Goal: Task Accomplishment & Management: Manage account settings

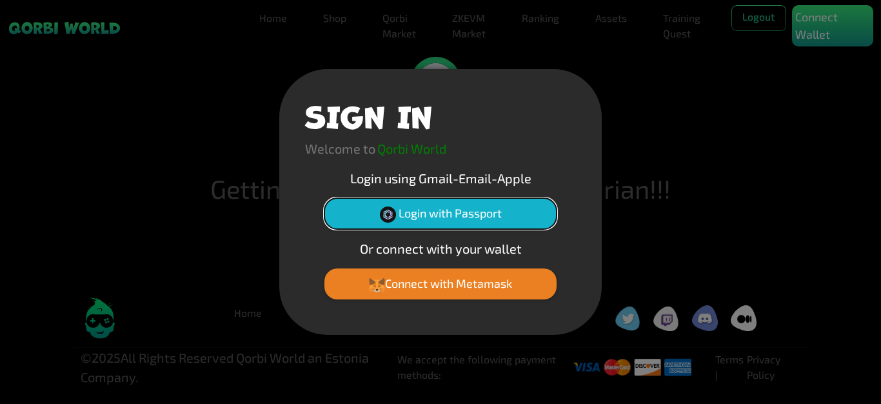
click at [448, 215] on button "Login with Passport" at bounding box center [440, 213] width 232 height 31
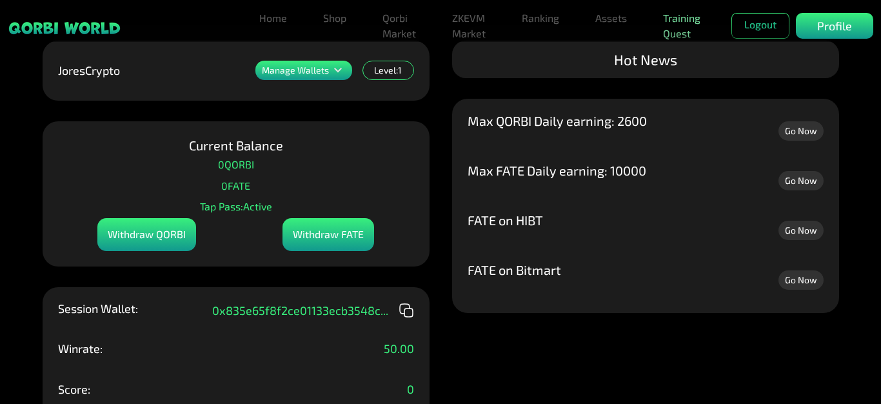
click at [678, 28] on link "Training Quest" at bounding box center [682, 25] width 48 height 41
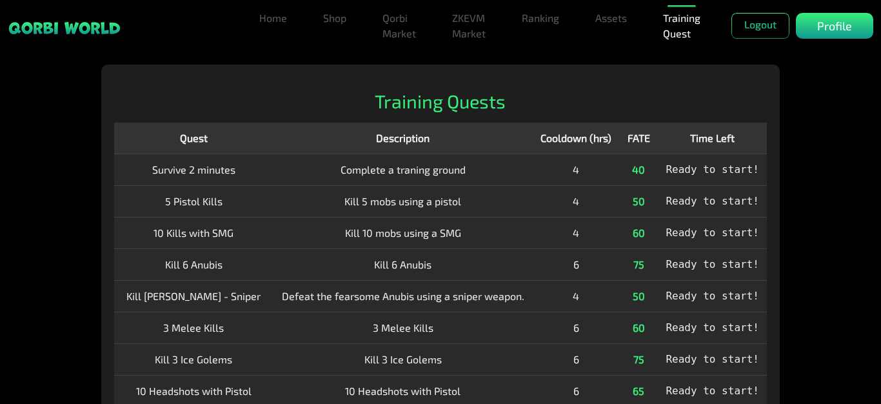
click at [710, 171] on span "Ready to start!" at bounding box center [713, 169] width 94 height 12
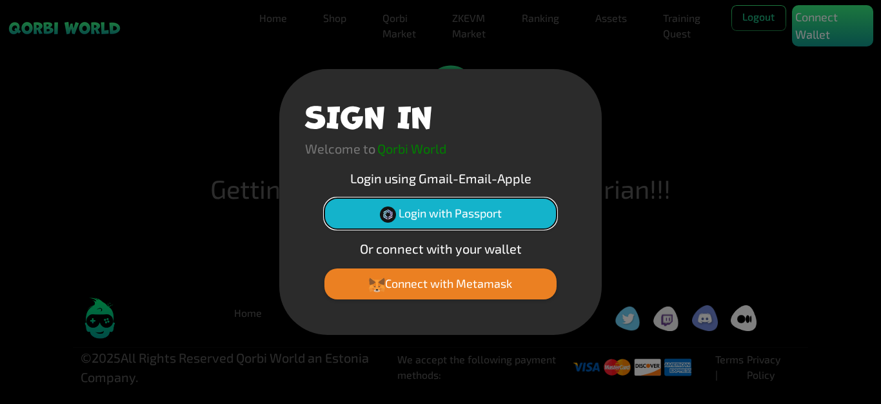
drag, startPoint x: 497, startPoint y: 210, endPoint x: 508, endPoint y: 210, distance: 10.3
click at [508, 210] on button "Login with Passport" at bounding box center [440, 213] width 232 height 31
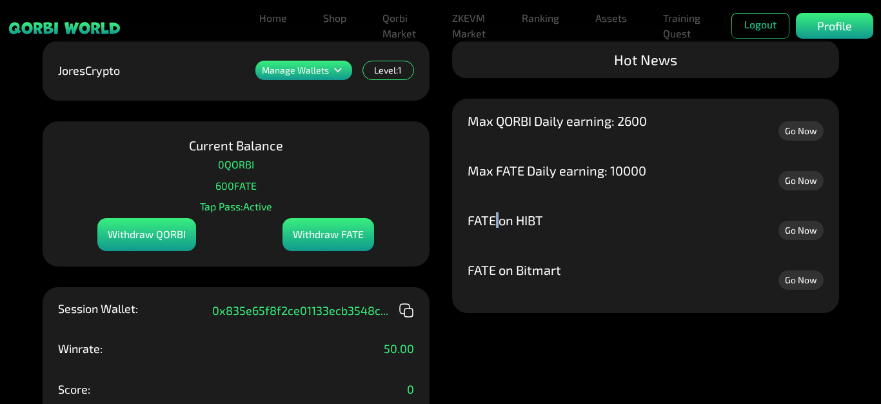
click at [501, 217] on p "FATE on HIBT" at bounding box center [505, 220] width 75 height 13
click at [335, 69] on icon at bounding box center [337, 70] width 15 height 15
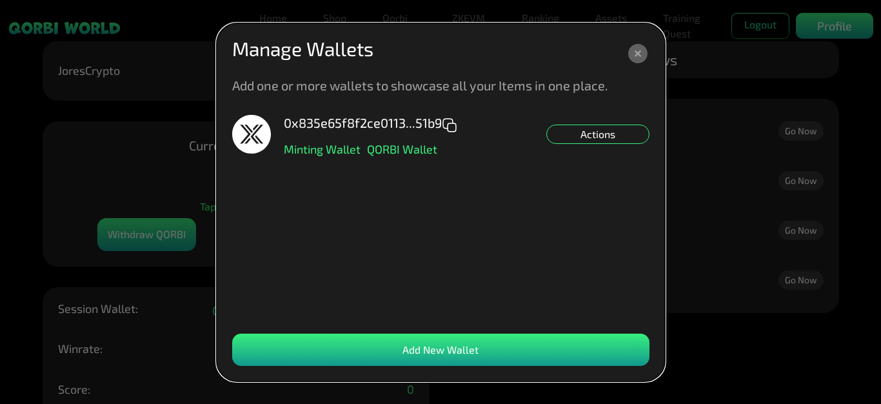
click at [636, 37] on dialog "Manage Wallets Add one or more wallets to showcase all your Items in one place.…" at bounding box center [441, 202] width 448 height 358
click at [637, 55] on icon at bounding box center [637, 53] width 19 height 19
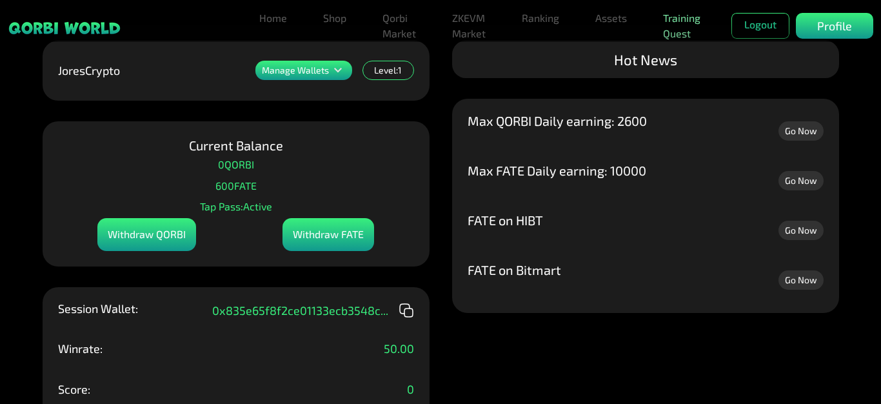
click at [677, 29] on link "Training Quest" at bounding box center [682, 25] width 48 height 41
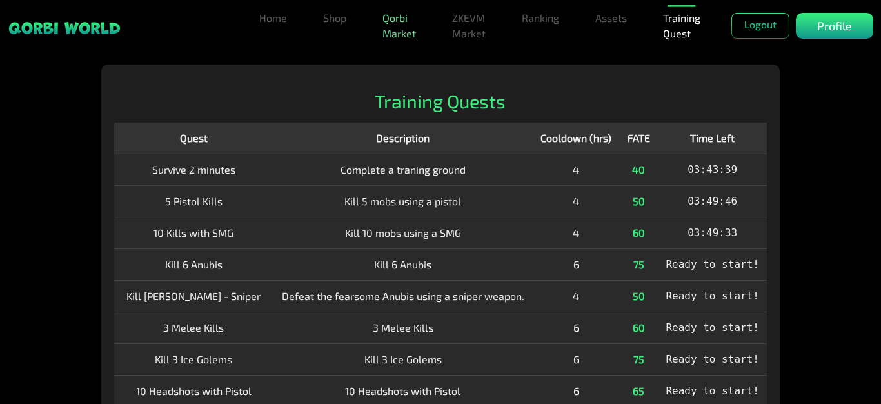
click at [394, 33] on link "Qorbi Market" at bounding box center [399, 25] width 44 height 41
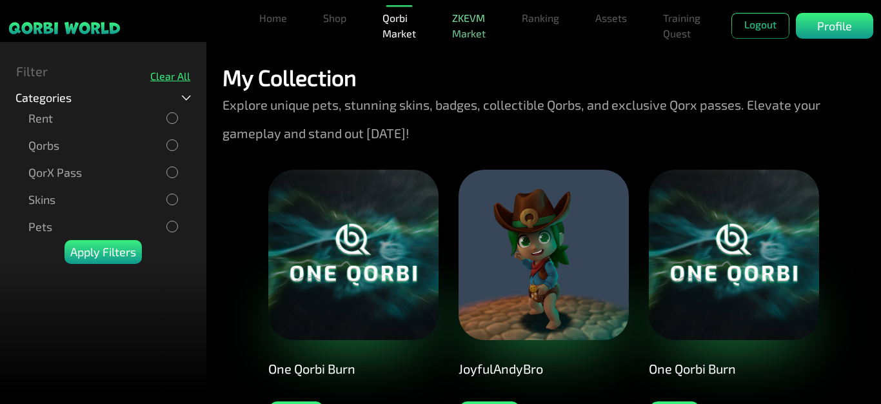
click at [475, 24] on link "ZKEVM Market" at bounding box center [469, 25] width 44 height 41
click at [282, 25] on link "Home" at bounding box center [273, 18] width 38 height 26
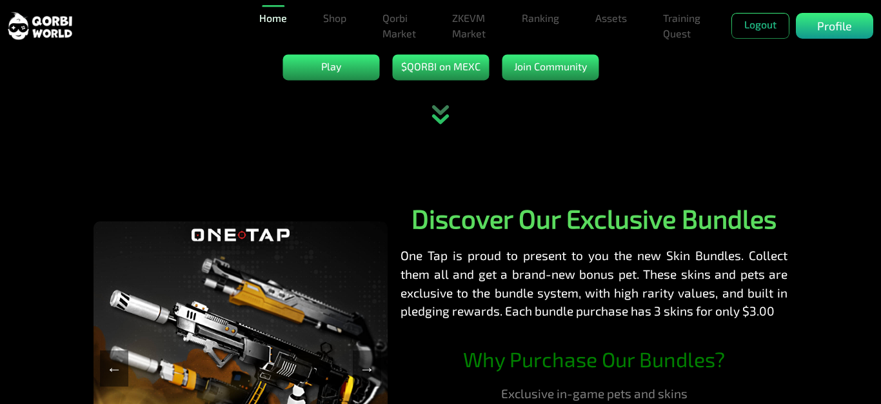
scroll to position [258, 0]
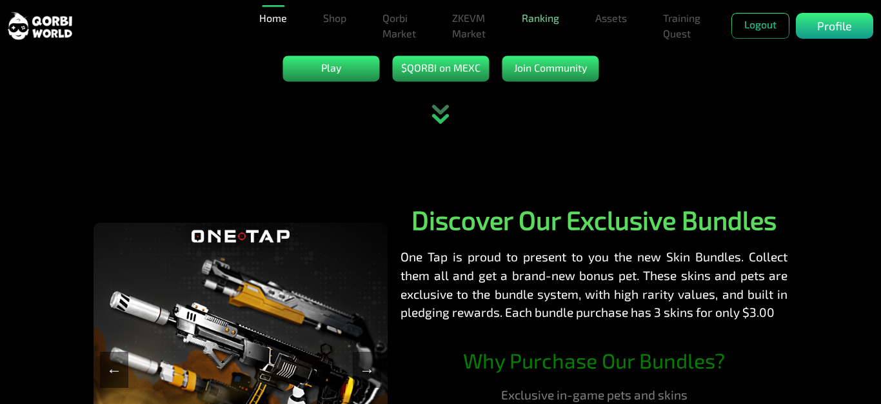
click at [542, 25] on link "Ranking" at bounding box center [541, 18] width 48 height 26
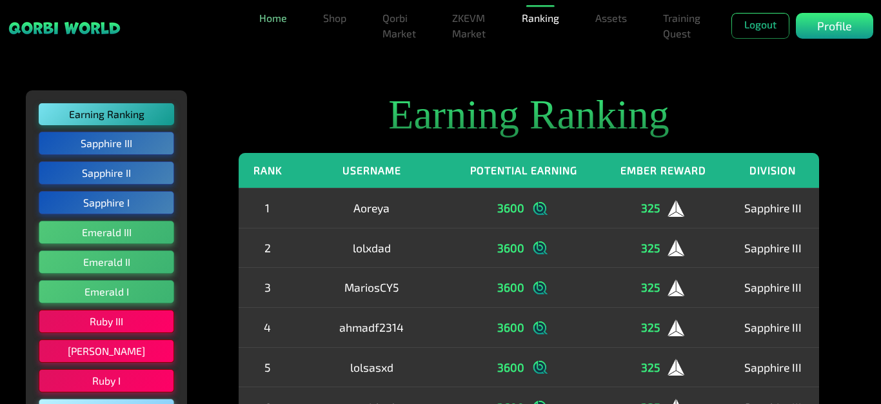
click at [277, 16] on link "Home" at bounding box center [273, 18] width 38 height 26
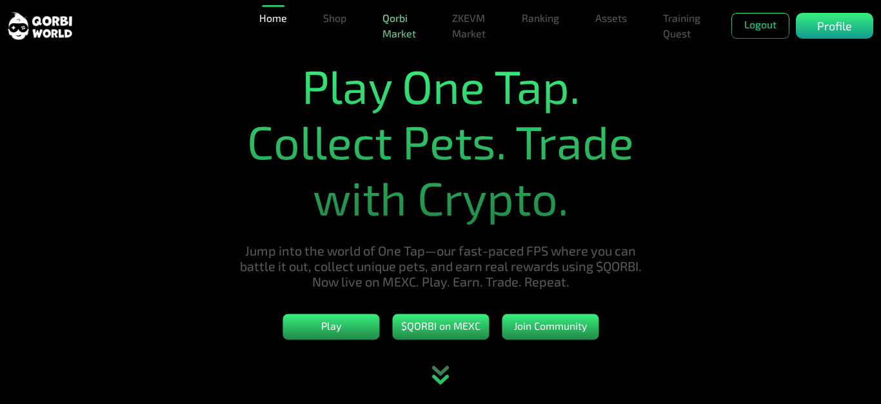
click at [404, 32] on link "Qorbi Market" at bounding box center [399, 25] width 44 height 41
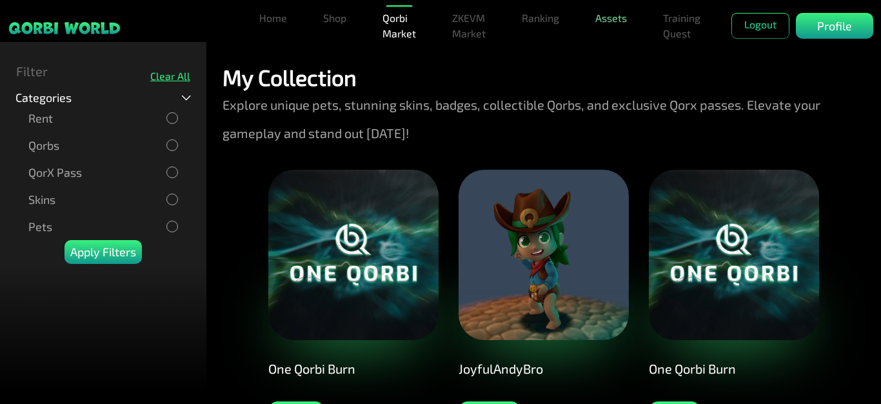
click at [612, 18] on link "Assets" at bounding box center [611, 18] width 42 height 26
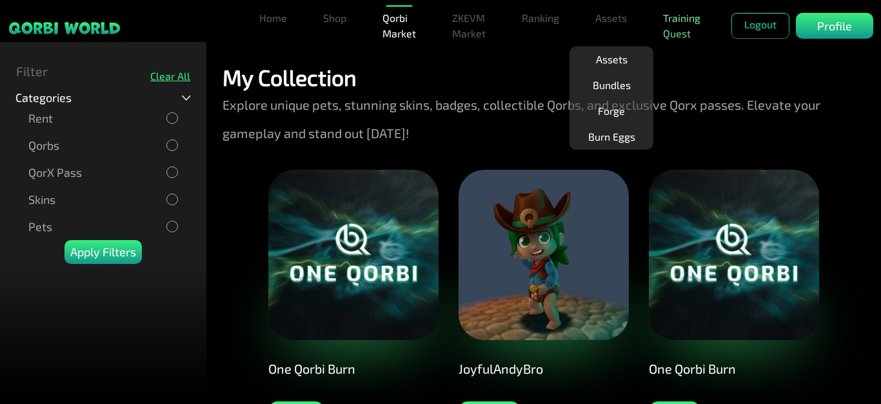
click at [684, 30] on link "Training Quest" at bounding box center [682, 25] width 48 height 41
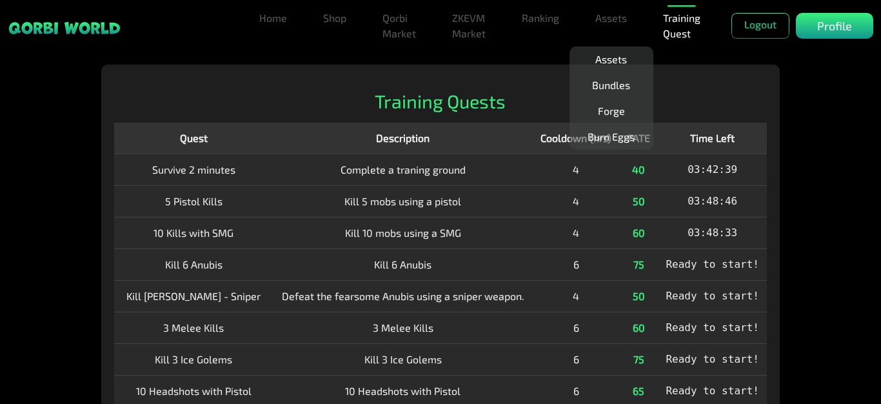
click at [341, 87] on div "Training Quests Quest Description Cooldown (hrs) FATE Time Left Survive 2 minut…" at bounding box center [440, 287] width 679 height 444
click at [279, 25] on link "Home" at bounding box center [273, 18] width 38 height 26
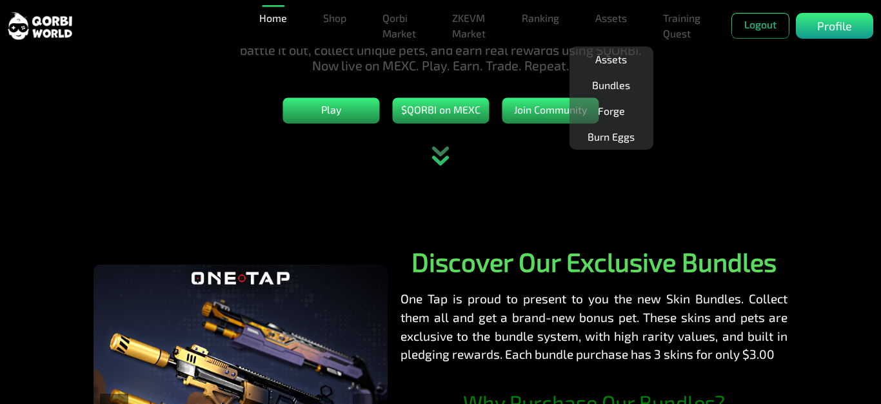
scroll to position [194, 0]
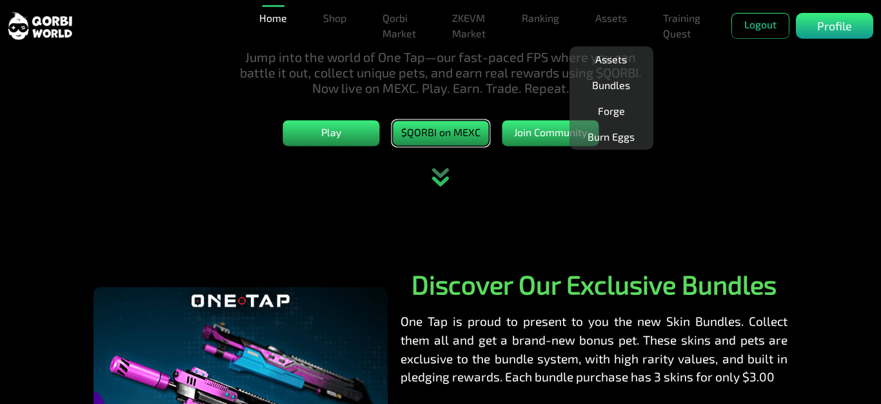
click at [450, 139] on button "$QORBI on MEXC" at bounding box center [440, 134] width 97 height 26
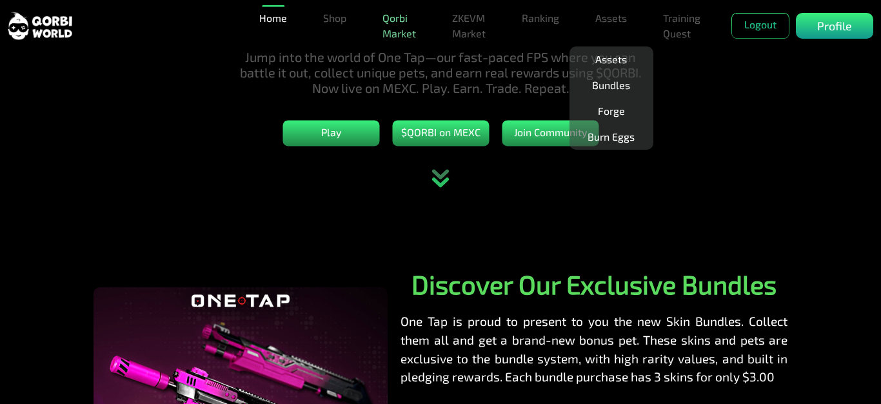
click at [412, 28] on link "Qorbi Market" at bounding box center [399, 25] width 44 height 41
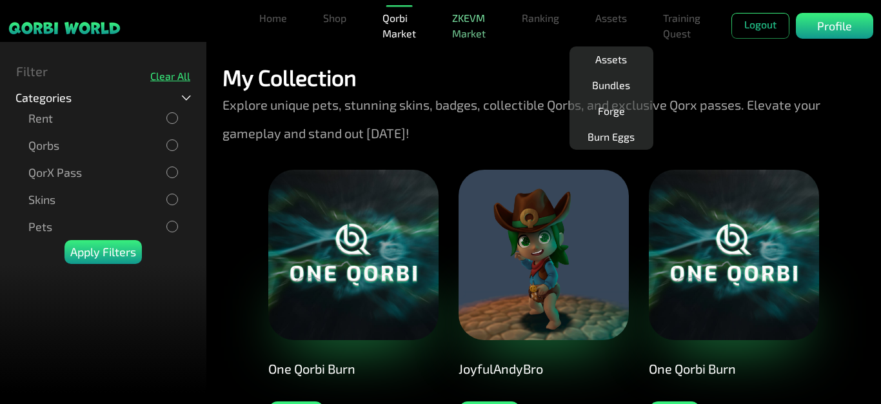
click at [466, 34] on link "ZKEVM Market" at bounding box center [469, 25] width 44 height 41
click at [615, 22] on link "Assets" at bounding box center [611, 18] width 42 height 26
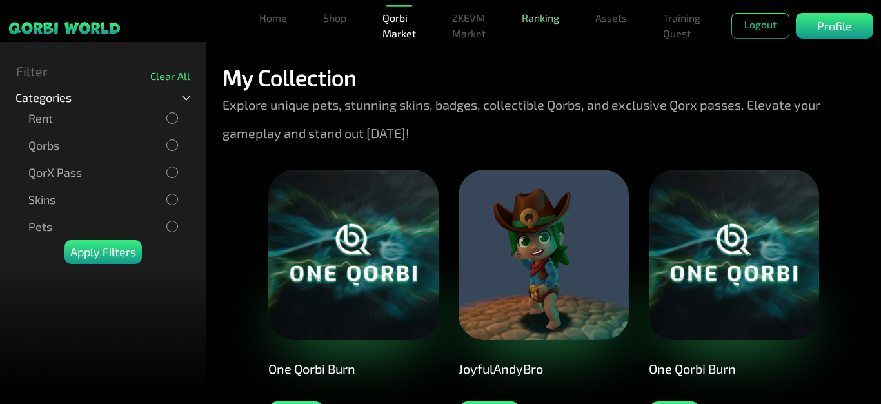
click at [542, 27] on link "Ranking" at bounding box center [541, 18] width 48 height 26
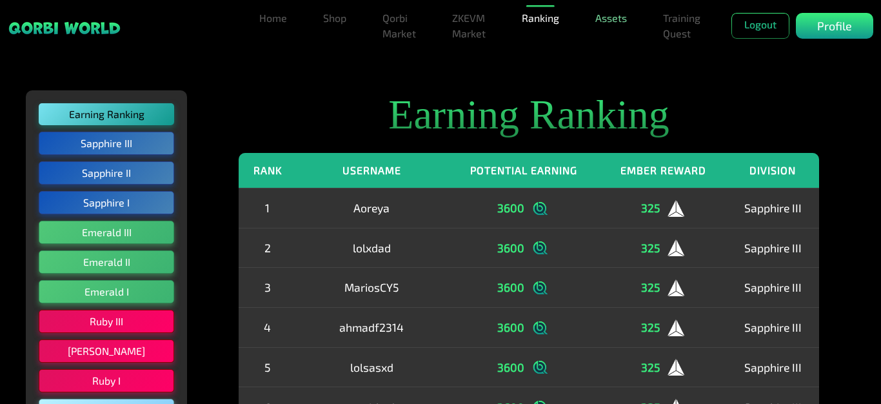
click at [611, 27] on link "Assets" at bounding box center [611, 18] width 42 height 26
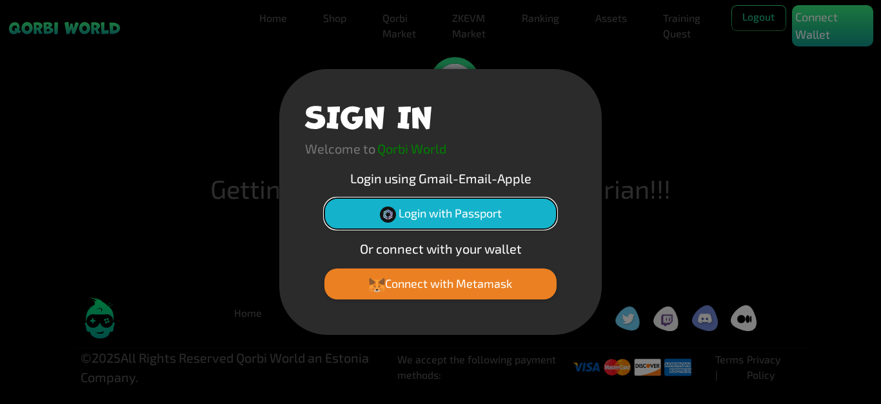
click at [506, 217] on button "Login with Passport" at bounding box center [440, 213] width 232 height 31
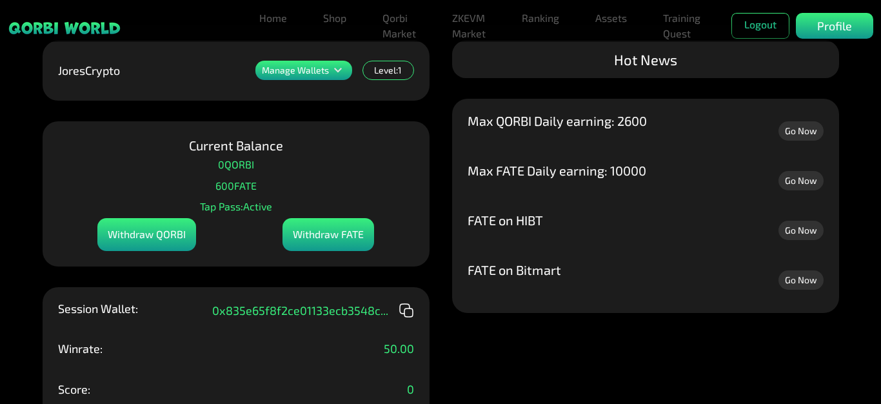
click at [802, 132] on link "Go Now" at bounding box center [801, 130] width 45 height 19
click at [323, 231] on div "Withdraw FATE" at bounding box center [329, 234] width 92 height 33
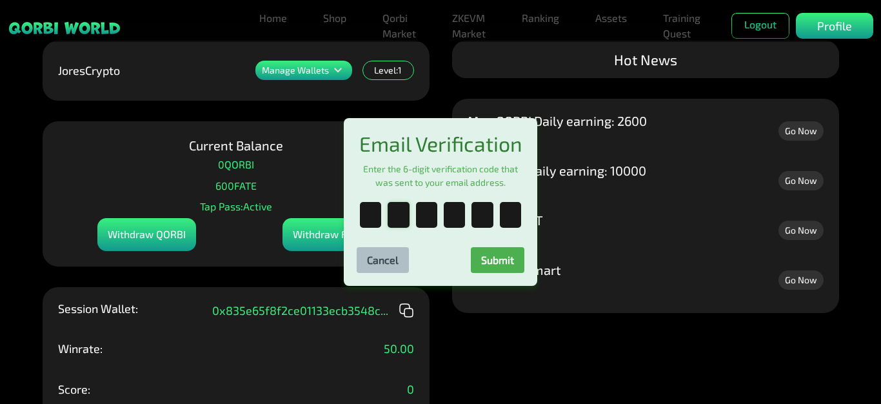
click at [399, 216] on input "text" at bounding box center [398, 215] width 21 height 26
click at [367, 219] on input "text" at bounding box center [370, 215] width 21 height 26
paste input "*"
type input "*"
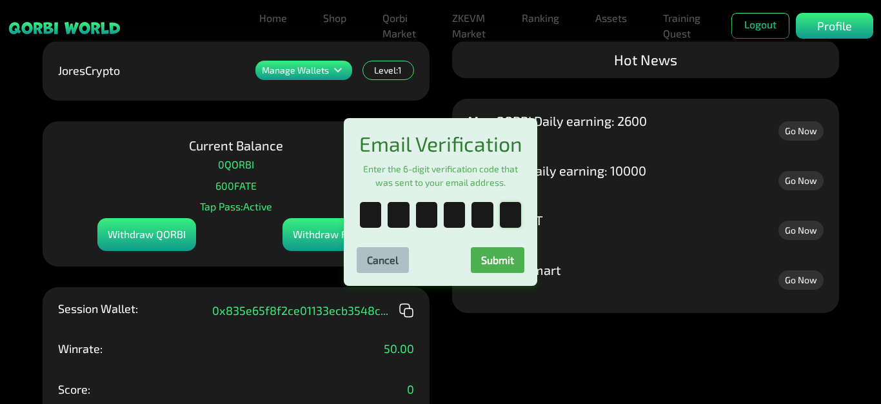
type input "*"
click at [499, 267] on button "Submit" at bounding box center [498, 260] width 54 height 26
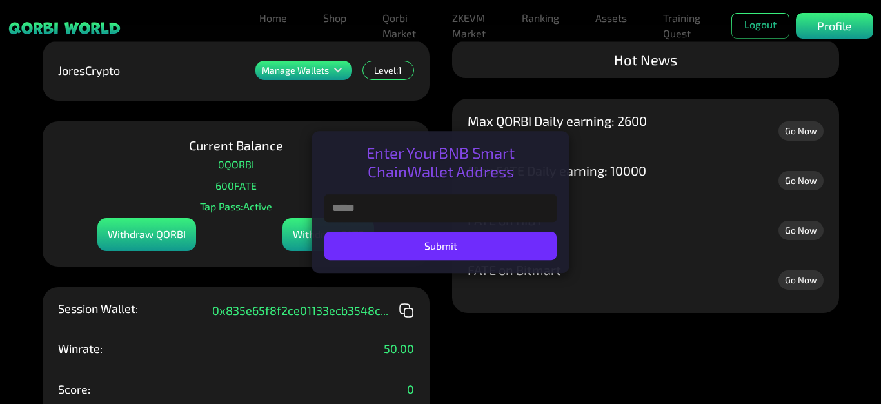
click at [473, 210] on input "text" at bounding box center [440, 208] width 232 height 28
click at [286, 175] on div "Current Balance 0 QORBI 600 FATE Tap Pass: Active Withdraw QORBI Withdraw FATE" at bounding box center [236, 193] width 387 height 145
click at [543, 134] on div "Enter Your BNB Smart Chain Wallet Address Submit" at bounding box center [441, 202] width 258 height 142
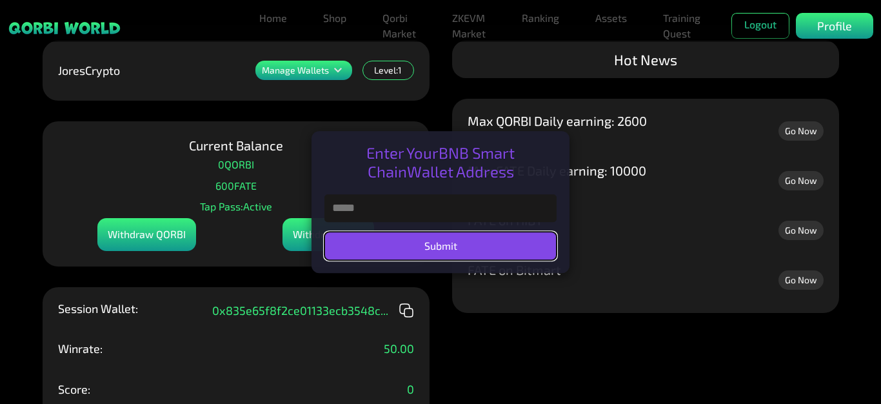
click at [466, 243] on button "Submit" at bounding box center [440, 246] width 232 height 28
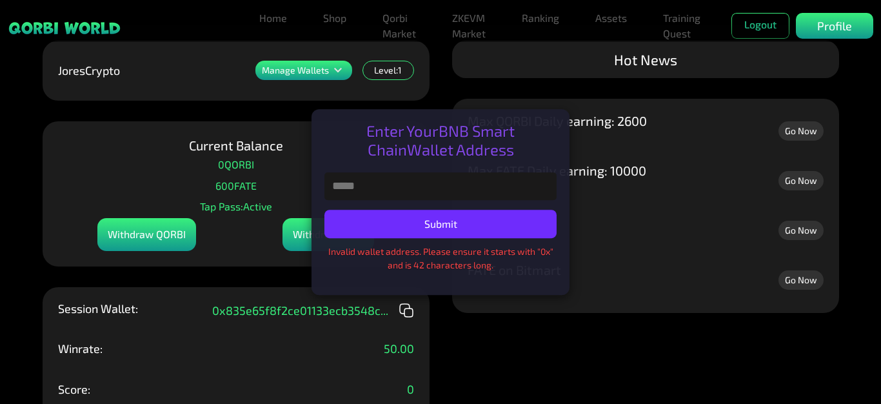
click at [593, 198] on div "Max FATE Daily earning: 10000" at bounding box center [557, 181] width 179 height 34
click at [381, 189] on input "text" at bounding box center [440, 186] width 232 height 28
paste input "**********"
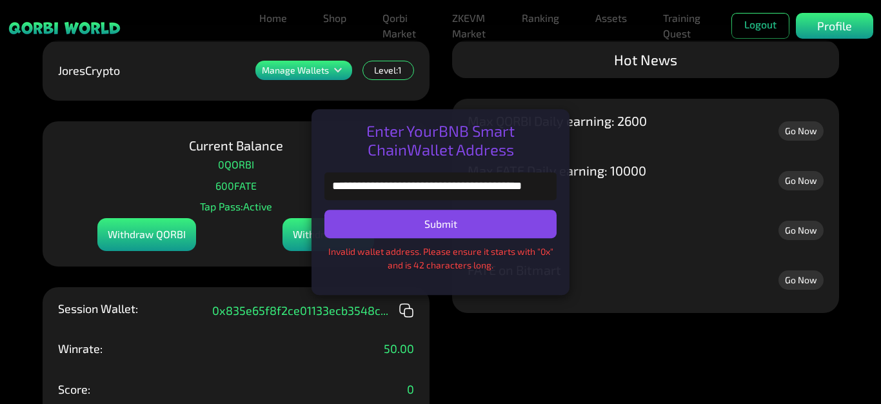
type input "**********"
click at [429, 219] on button "Submit" at bounding box center [440, 224] width 232 height 28
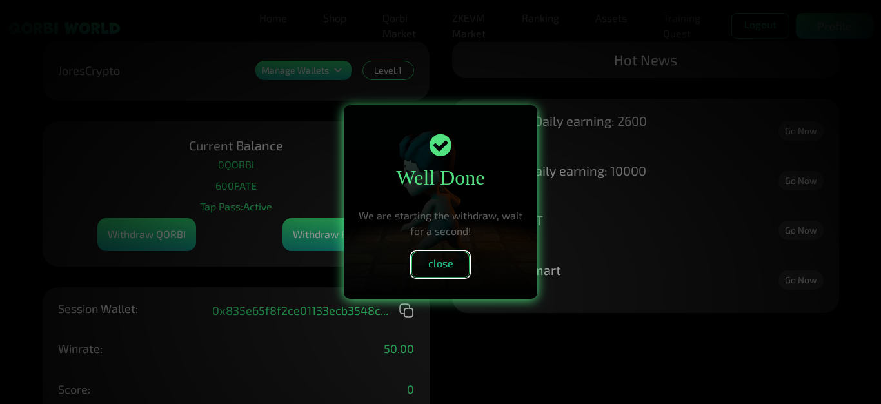
click at [452, 262] on button "close" at bounding box center [441, 265] width 58 height 26
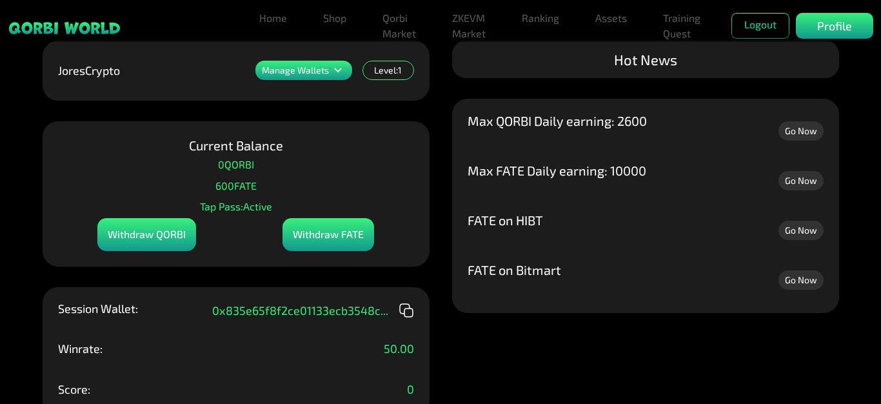
click at [319, 233] on div "Withdraw FATE" at bounding box center [329, 234] width 92 height 33
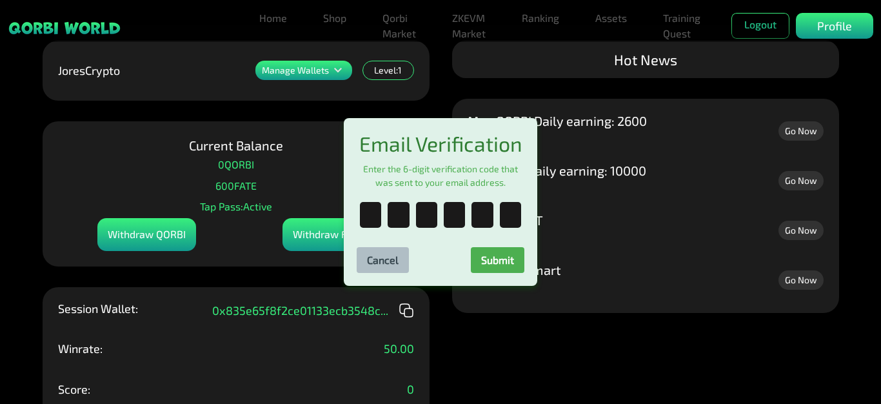
click at [408, 249] on div "Cancel Submit" at bounding box center [441, 254] width 168 height 35
click at [401, 252] on button "Cancel" at bounding box center [383, 260] width 52 height 26
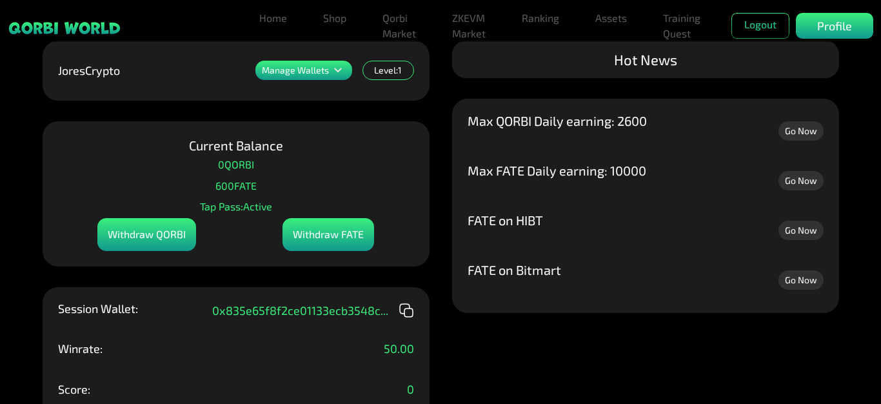
click at [388, 184] on div "Current Balance 0 QORBI 600 FATE Tap Pass: Active Withdraw QORBI Withdraw FATE" at bounding box center [236, 193] width 387 height 145
click at [317, 70] on p "Manage Wallets" at bounding box center [295, 70] width 67 height 9
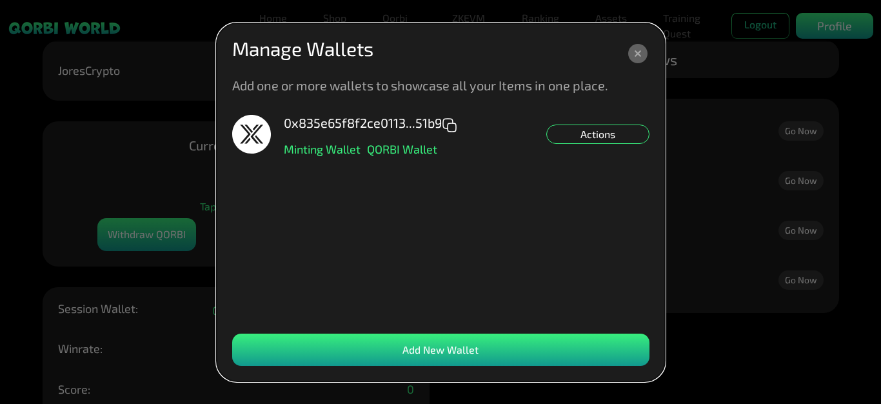
click at [448, 123] on icon at bounding box center [452, 127] width 8 height 8
drag, startPoint x: 633, startPoint y: 56, endPoint x: 619, endPoint y: 59, distance: 14.6
click at [633, 56] on icon at bounding box center [637, 53] width 19 height 19
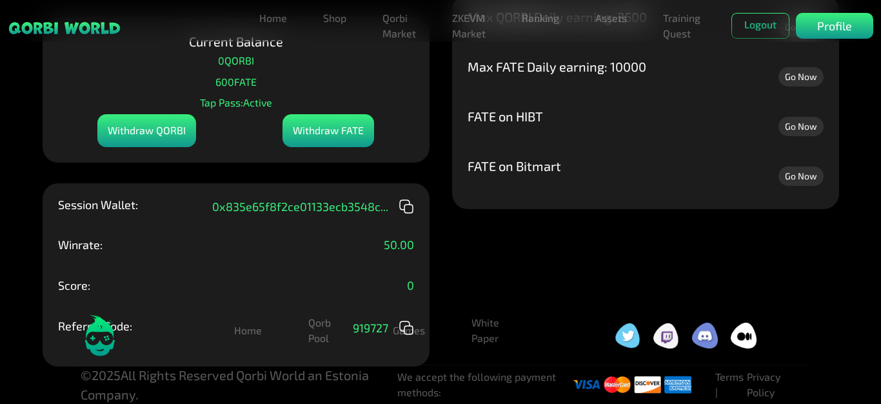
scroll to position [114, 0]
drag, startPoint x: 383, startPoint y: 239, endPoint x: 410, endPoint y: 240, distance: 27.1
click at [404, 239] on div "Winrate: 50.00" at bounding box center [236, 254] width 356 height 31
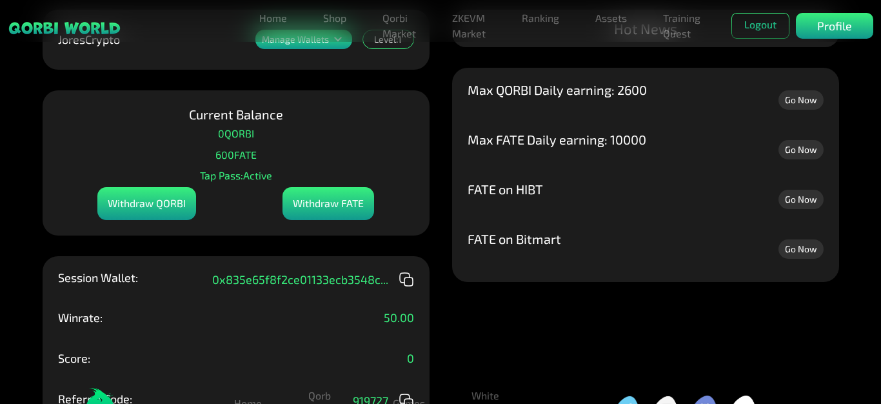
scroll to position [0, 0]
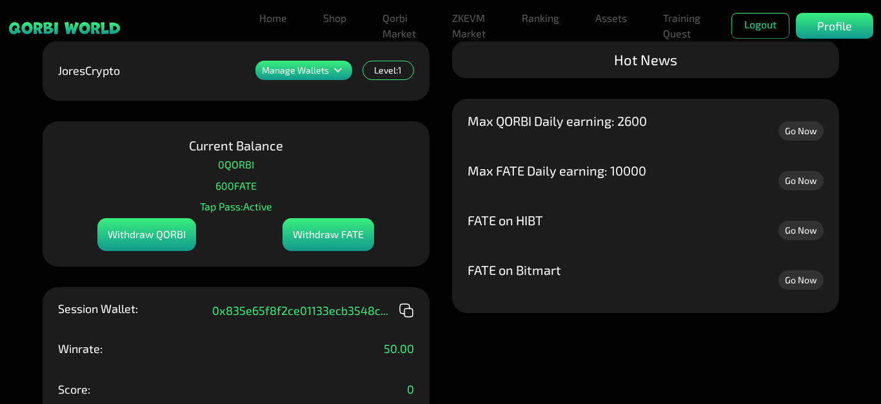
click at [332, 236] on div "Withdraw FATE" at bounding box center [329, 234] width 92 height 33
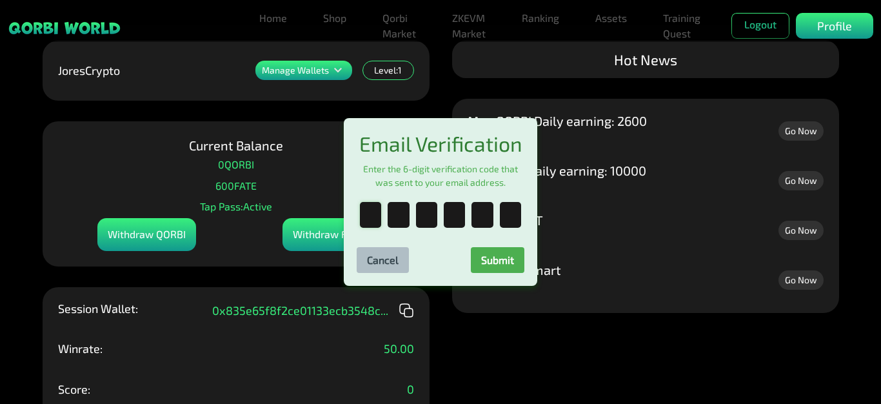
click at [375, 217] on input "text" at bounding box center [370, 215] width 21 height 26
paste input "*"
type input "*"
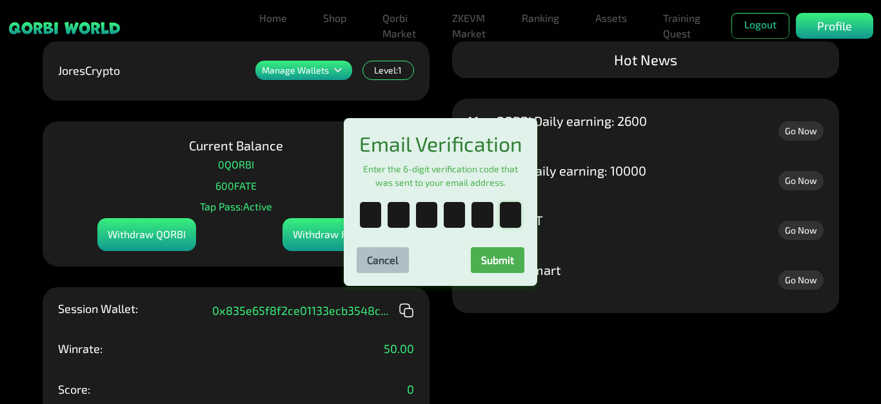
type input "*"
click at [501, 260] on button "Submit" at bounding box center [498, 260] width 54 height 26
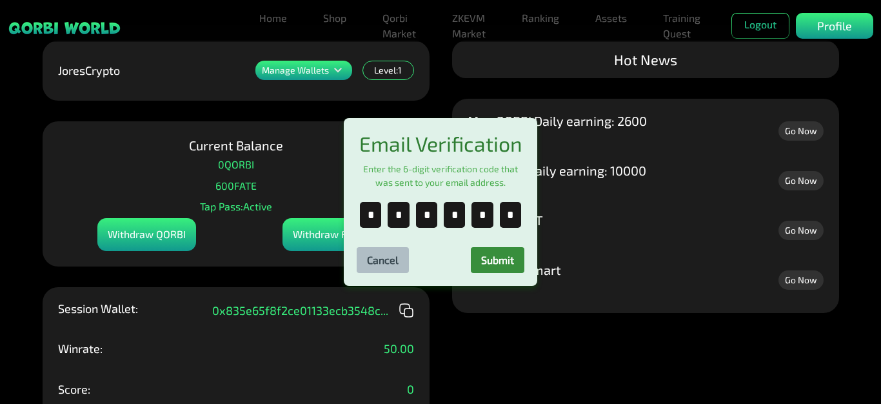
scroll to position [0, 0]
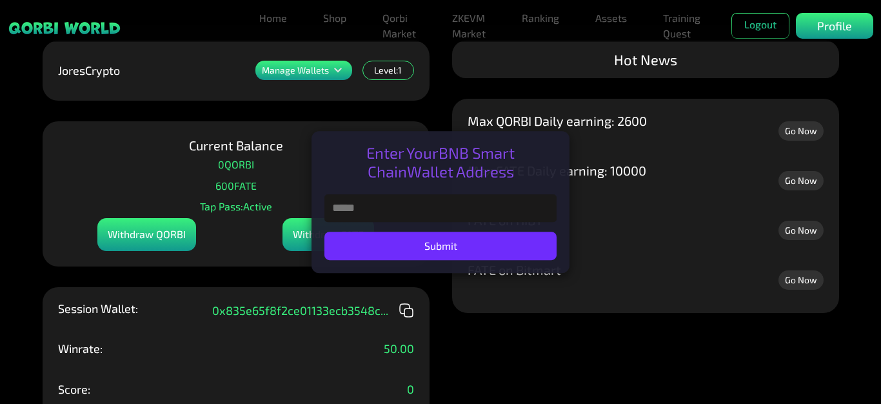
click at [398, 215] on input "text" at bounding box center [440, 208] width 232 height 28
paste input "**********"
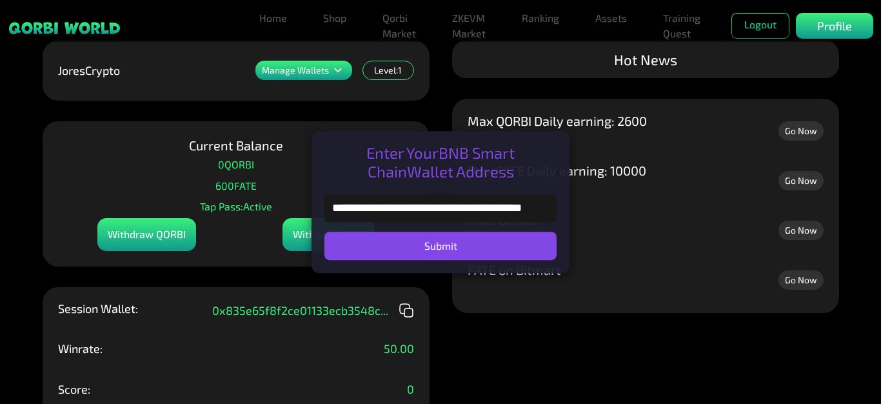
type input "**********"
click at [423, 244] on button "Submit" at bounding box center [440, 246] width 232 height 28
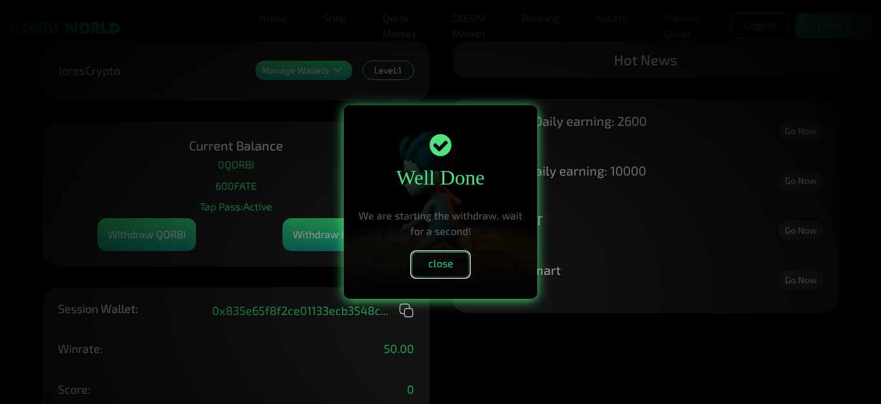
click at [450, 257] on button "close" at bounding box center [441, 265] width 58 height 26
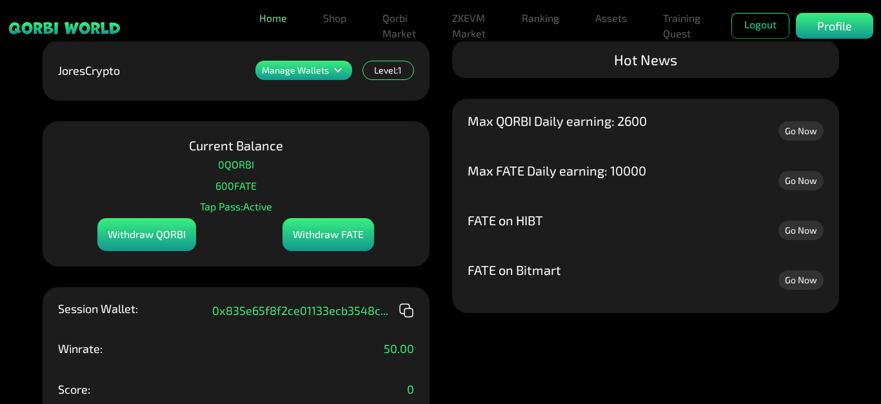
click at [257, 25] on link "Home" at bounding box center [273, 18] width 38 height 26
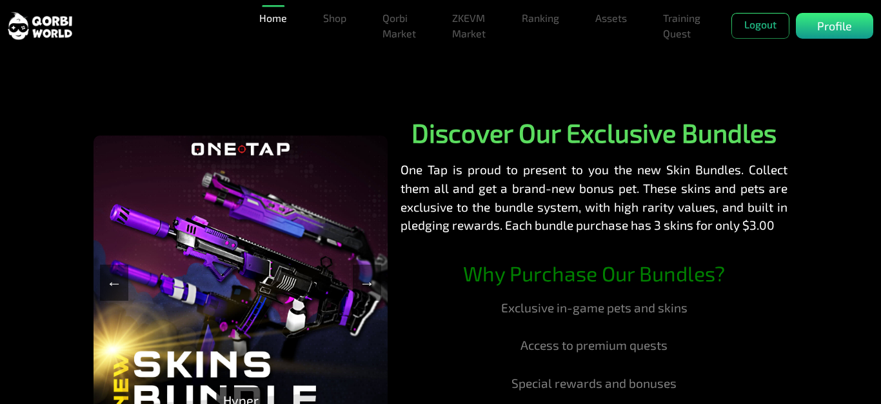
scroll to position [323, 0]
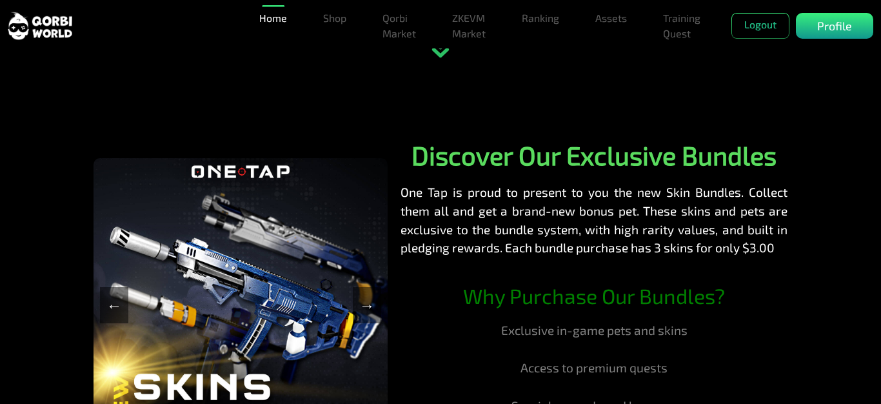
click at [41, 32] on img at bounding box center [40, 26] width 65 height 30
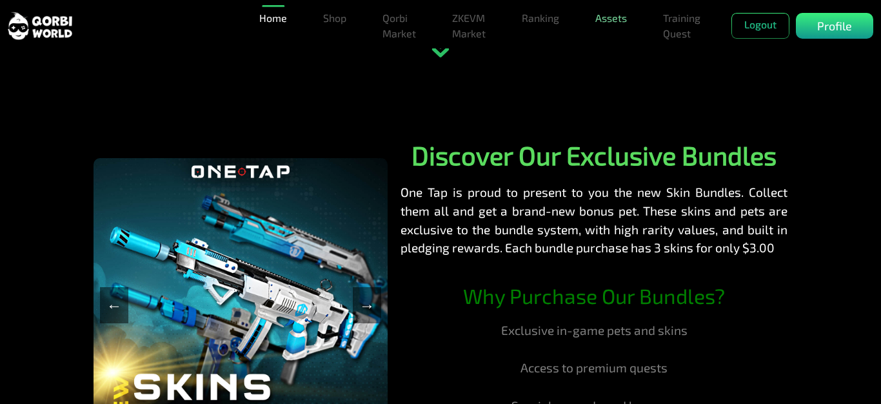
click at [613, 19] on link "Assets" at bounding box center [611, 18] width 42 height 26
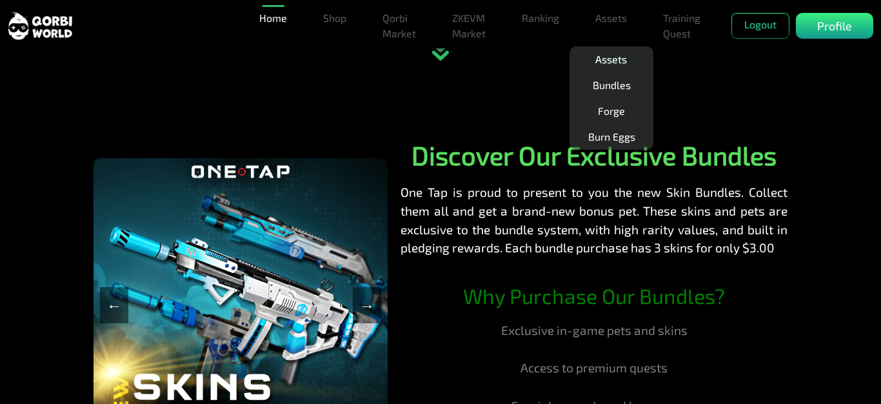
click at [628, 65] on link "Assets" at bounding box center [611, 59] width 42 height 26
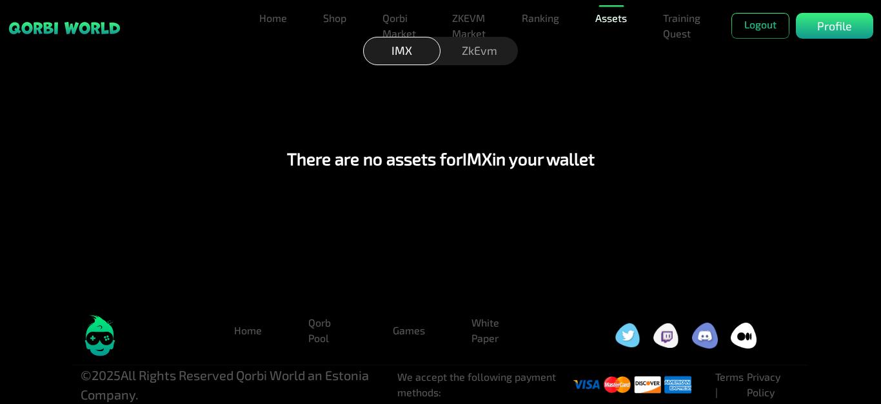
click at [626, 22] on link "Assets" at bounding box center [611, 18] width 42 height 26
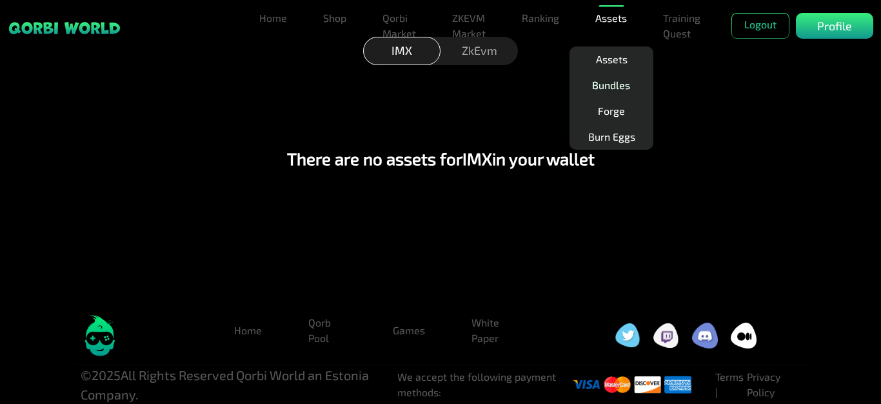
click at [621, 86] on link "Bundles" at bounding box center [611, 85] width 48 height 26
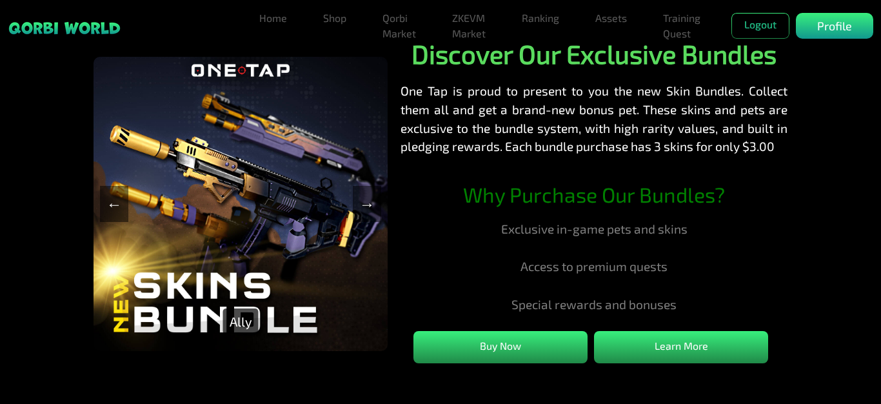
scroll to position [1926, 0]
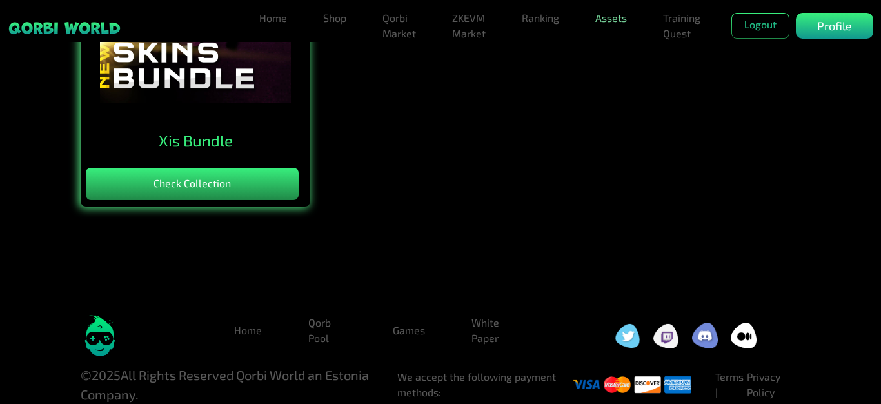
click at [619, 20] on link "Assets" at bounding box center [611, 18] width 42 height 26
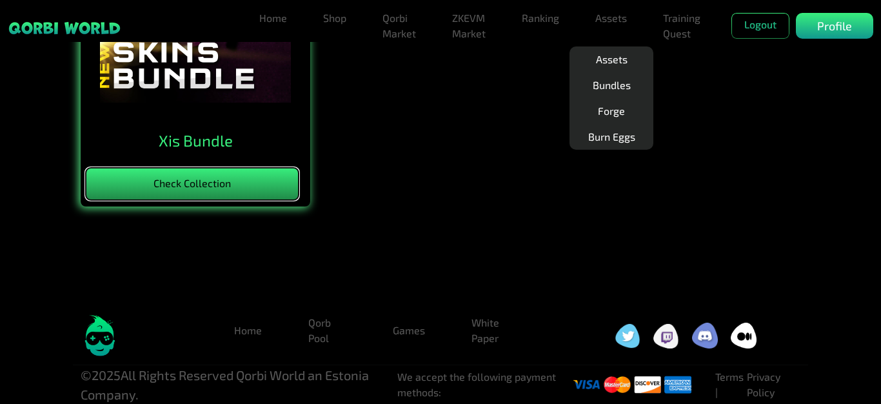
click at [268, 175] on button "Check Collection" at bounding box center [192, 184] width 213 height 32
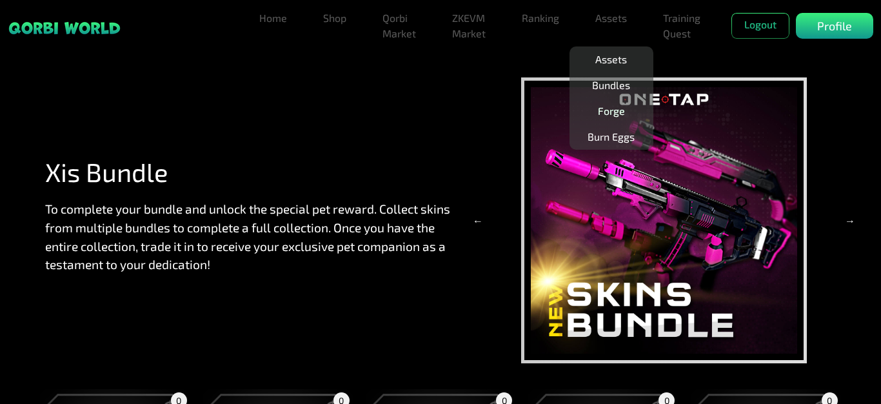
click at [608, 114] on link "Forge" at bounding box center [611, 111] width 37 height 26
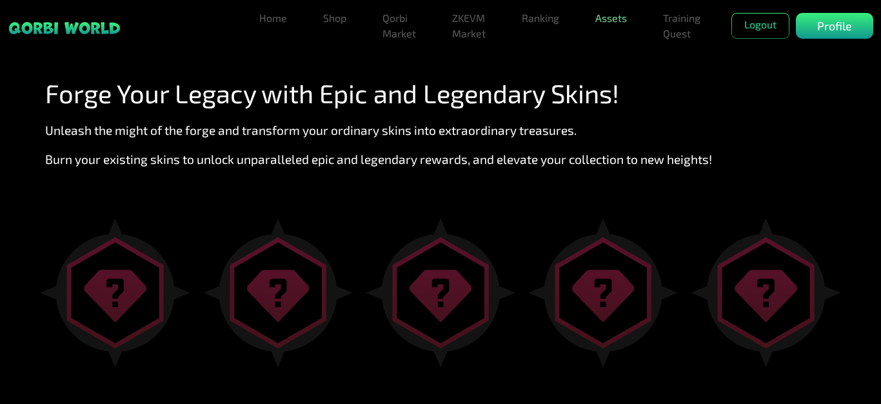
click at [608, 30] on link "Assets" at bounding box center [611, 18] width 42 height 26
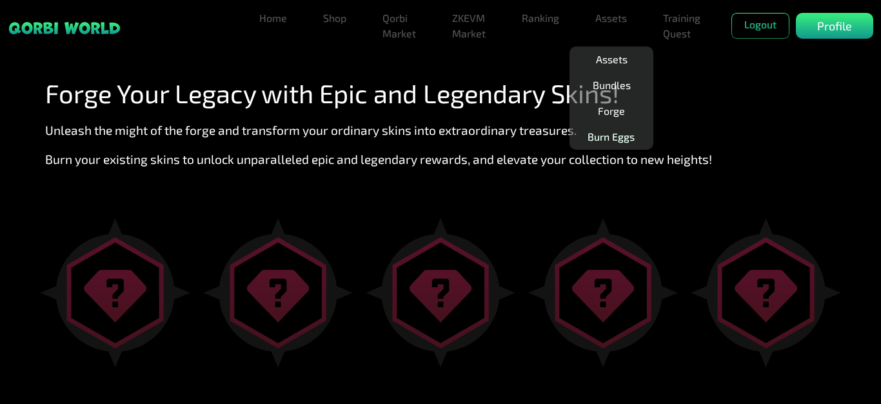
click at [603, 137] on link "Burn Eggs" at bounding box center [611, 137] width 57 height 26
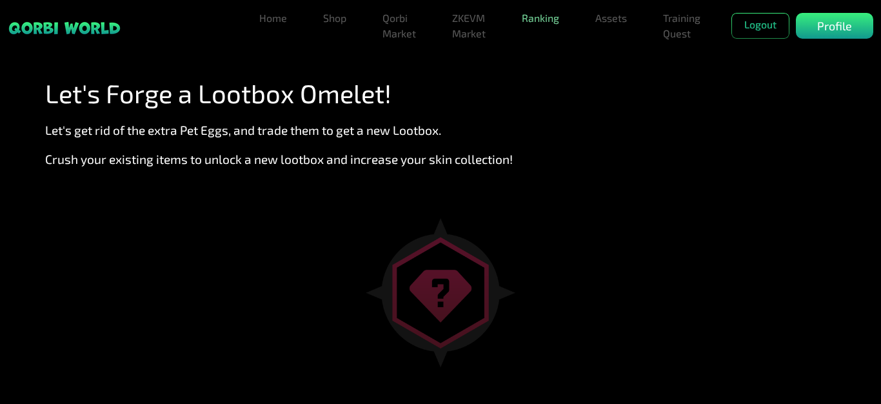
click at [553, 18] on link "Ranking" at bounding box center [541, 18] width 48 height 26
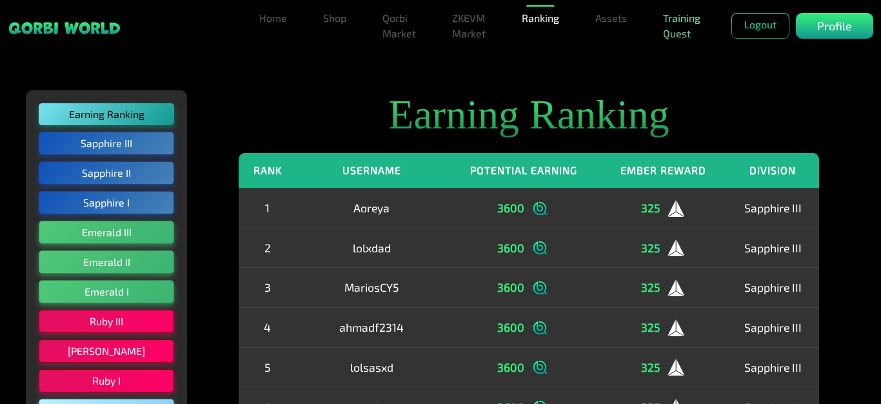
click at [681, 25] on link "Training Quest" at bounding box center [682, 25] width 48 height 41
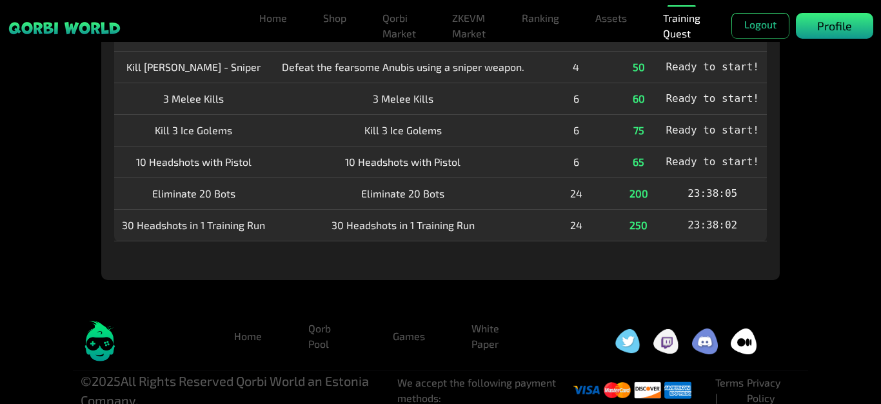
scroll to position [235, 0]
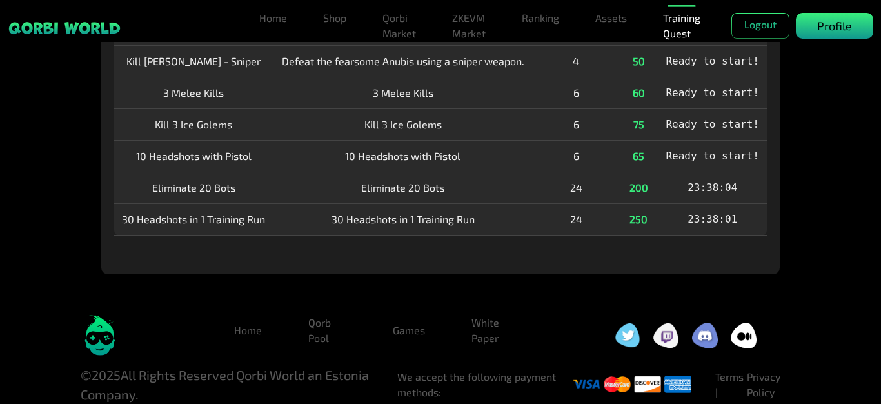
drag, startPoint x: 831, startPoint y: 22, endPoint x: 823, endPoint y: 30, distance: 11.4
click at [831, 23] on p "Profile" at bounding box center [834, 25] width 35 height 17
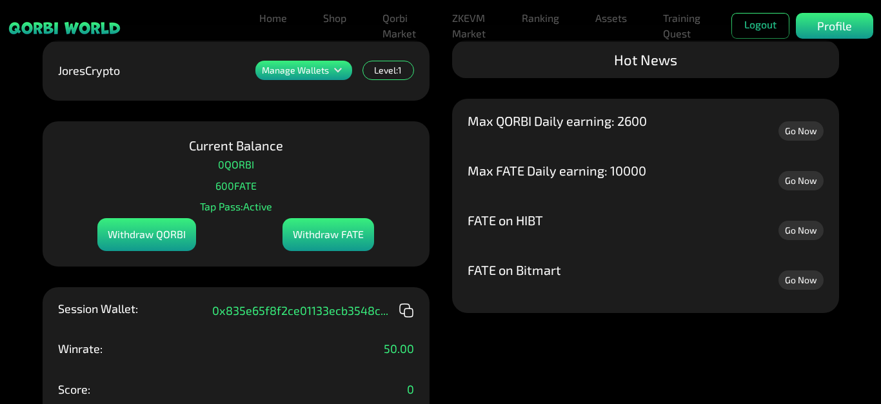
click at [624, 55] on div "Hot News" at bounding box center [645, 59] width 387 height 37
click at [792, 178] on link "Go Now" at bounding box center [801, 180] width 45 height 19
